Goal: Task Accomplishment & Management: Manage account settings

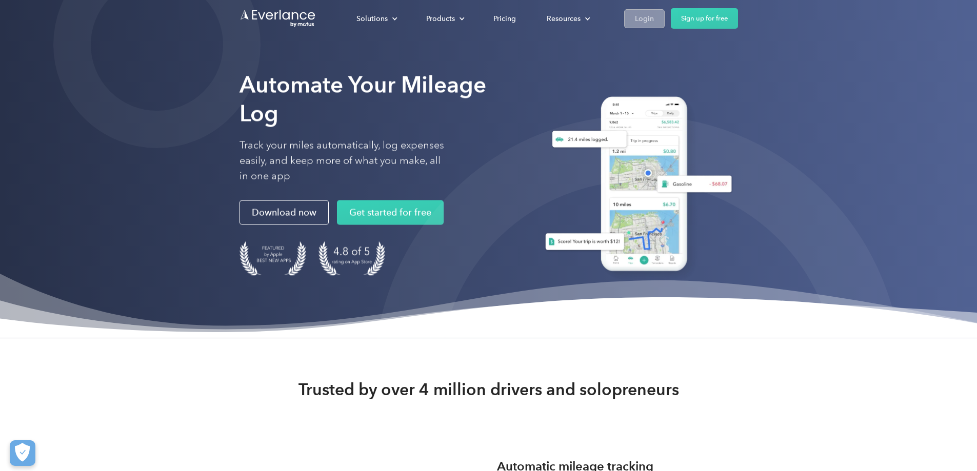
click at [654, 16] on div "Login" at bounding box center [644, 18] width 19 height 13
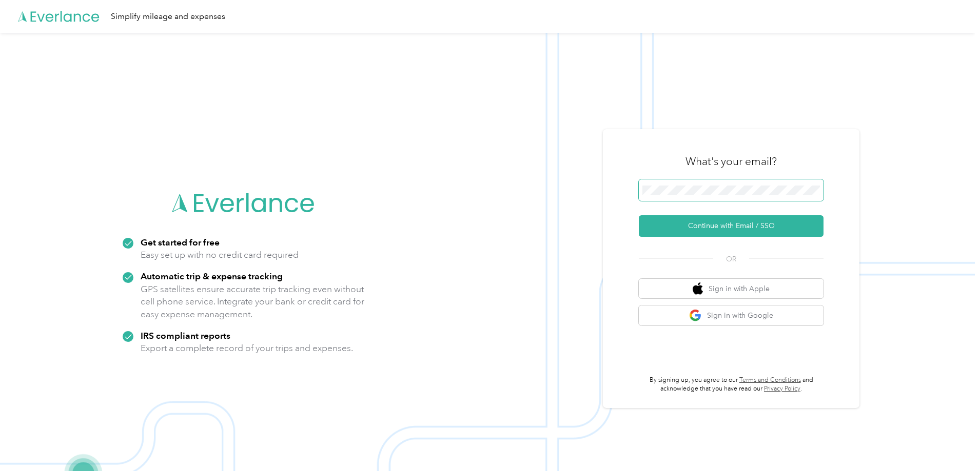
click at [726, 185] on span at bounding box center [731, 191] width 185 height 22
click at [723, 225] on button "Continue with Email / SSO" at bounding box center [731, 226] width 185 height 22
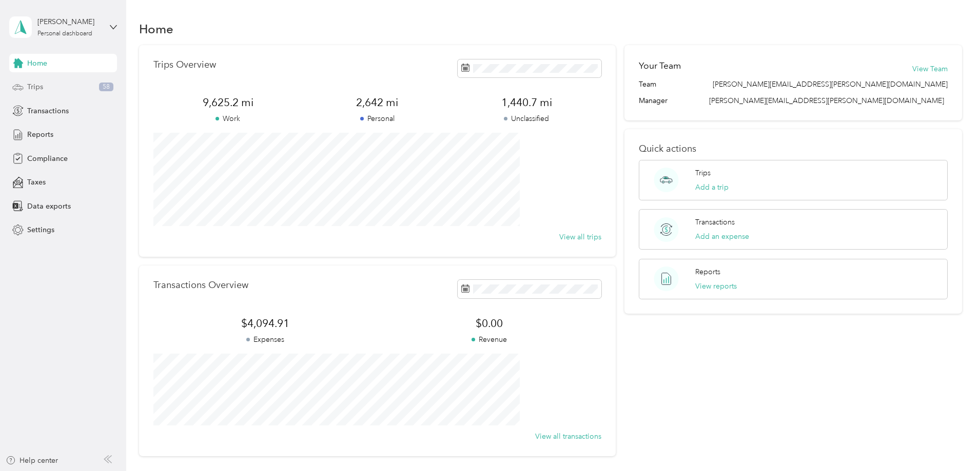
click at [47, 91] on div "Trips 58" at bounding box center [63, 87] width 108 height 18
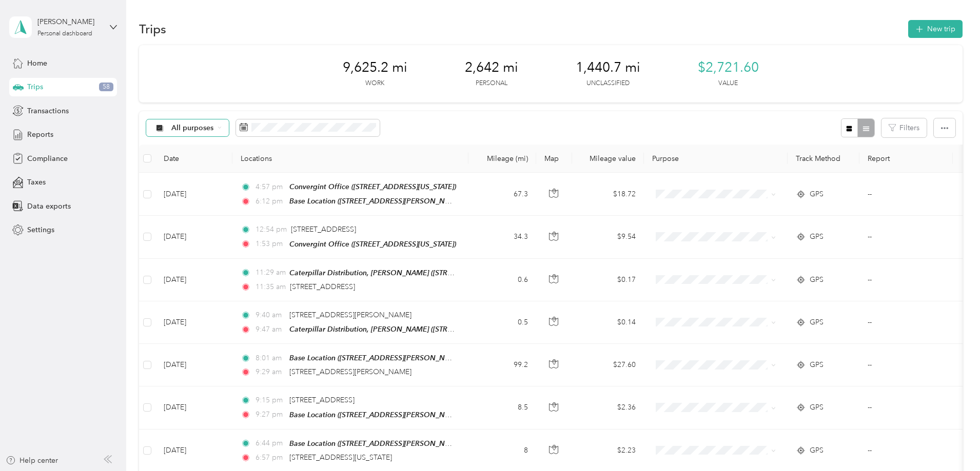
click at [222, 126] on icon at bounding box center [220, 128] width 4 height 4
click at [280, 160] on span "Unclassified" at bounding box center [282, 164] width 84 height 11
click at [246, 127] on icon at bounding box center [242, 127] width 8 height 8
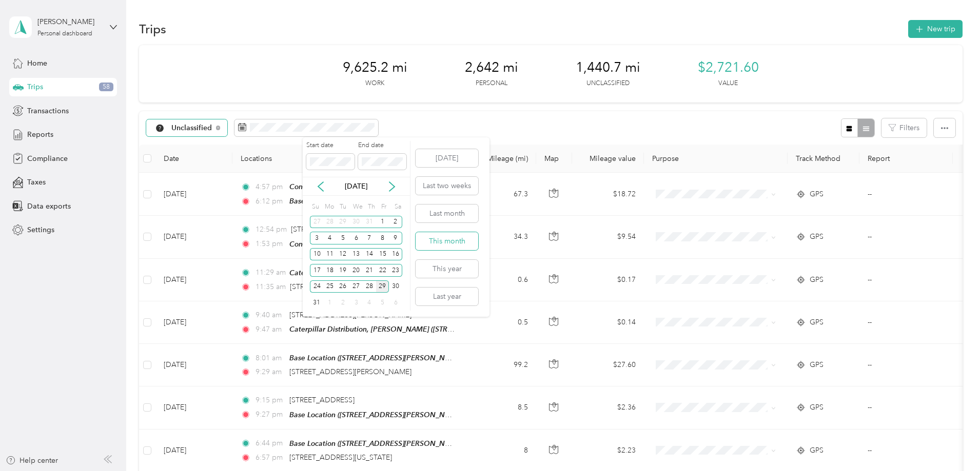
click at [448, 238] on button "This month" at bounding box center [447, 241] width 63 height 18
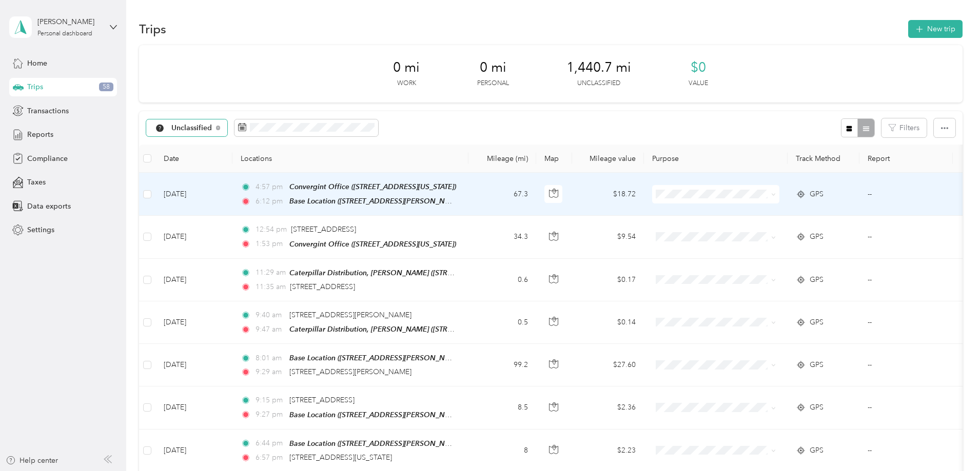
click at [776, 193] on icon at bounding box center [773, 194] width 5 height 5
click at [820, 209] on span "Convergint Technologies" at bounding box center [793, 213] width 95 height 11
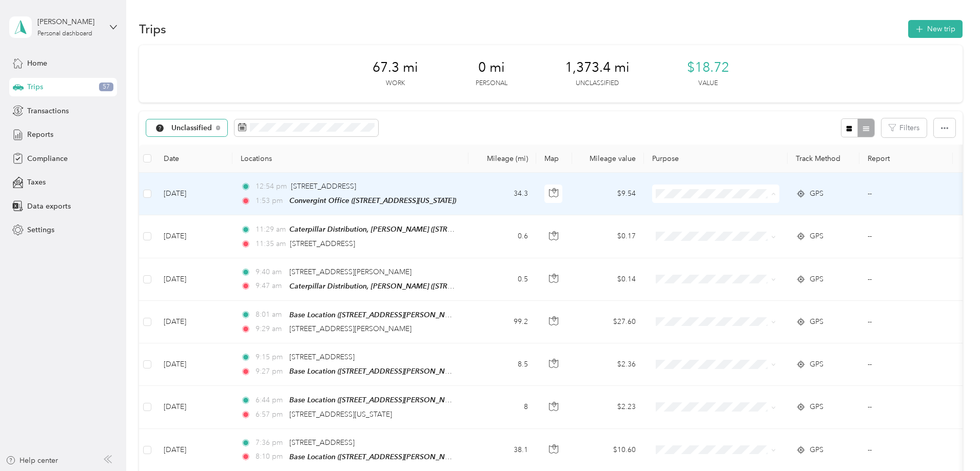
click at [802, 213] on span "Convergint Technologies" at bounding box center [793, 213] width 95 height 11
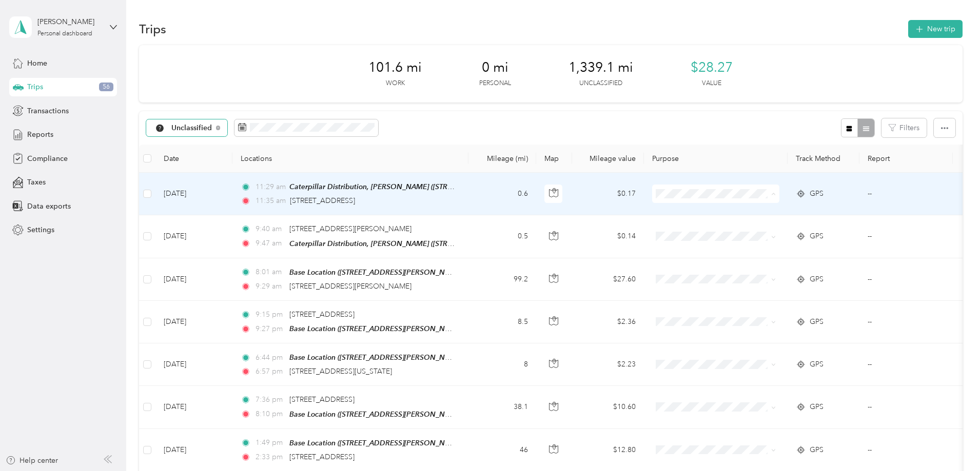
click at [802, 216] on span "Convergint Technologies" at bounding box center [793, 213] width 95 height 11
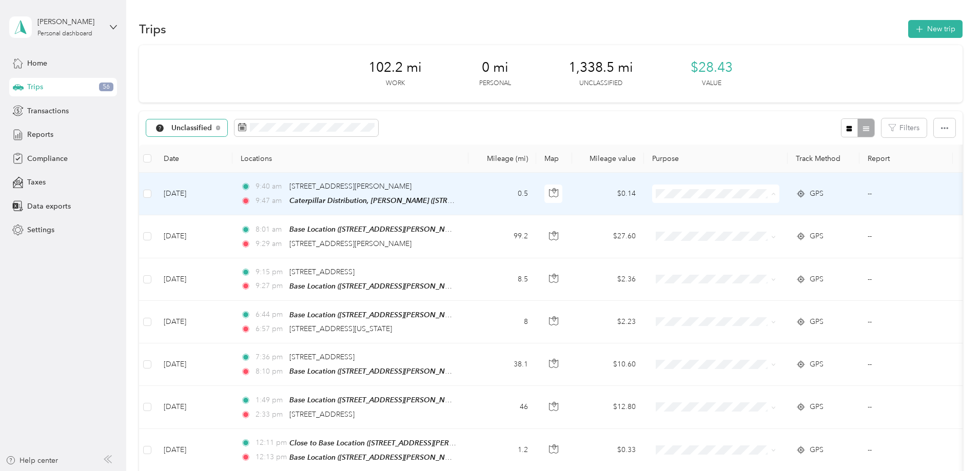
click at [796, 216] on span "Convergint Technologies" at bounding box center [793, 213] width 95 height 11
